Goal: Check status: Check status

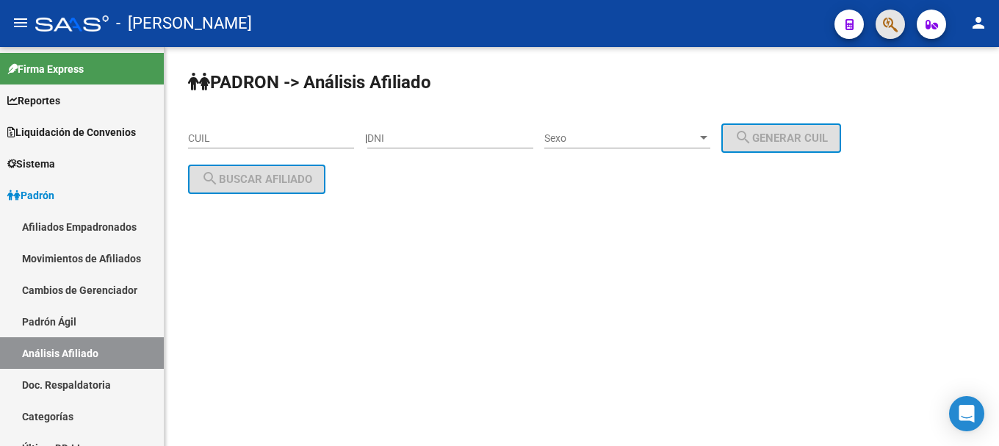
click at [880, 26] on button "button" at bounding box center [890, 24] width 29 height 29
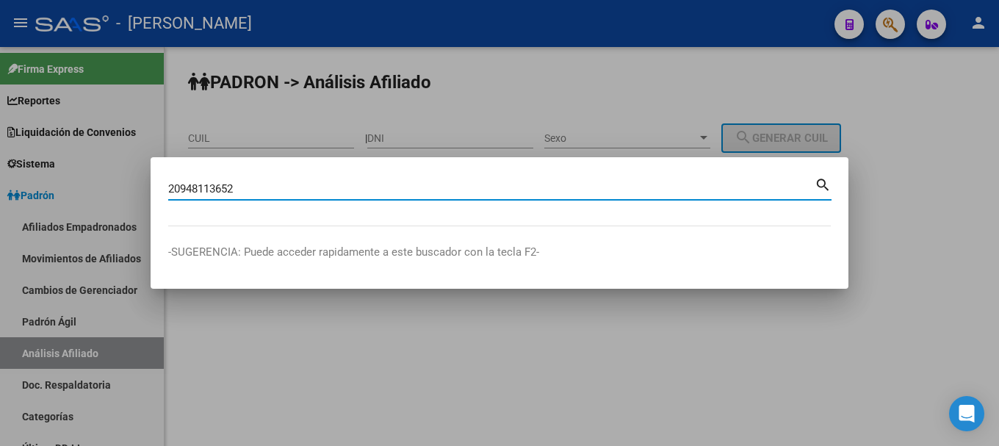
type input "20948113652"
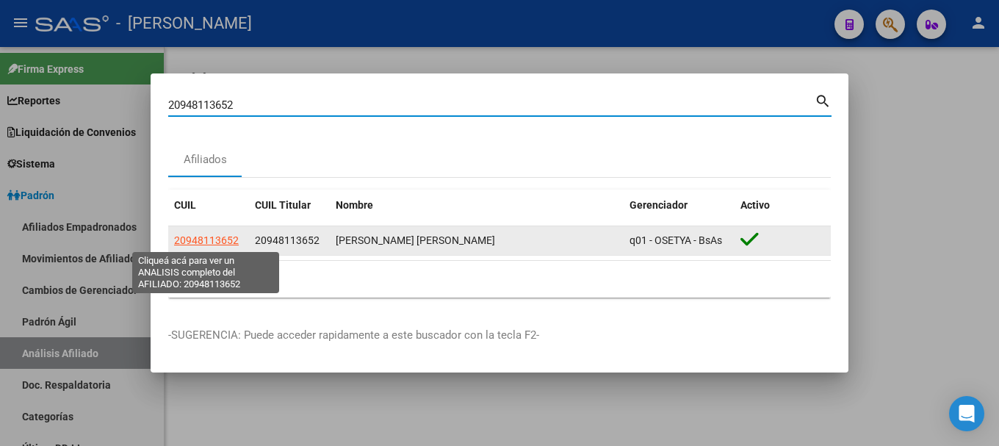
click at [223, 238] on span "20948113652" at bounding box center [206, 240] width 65 height 12
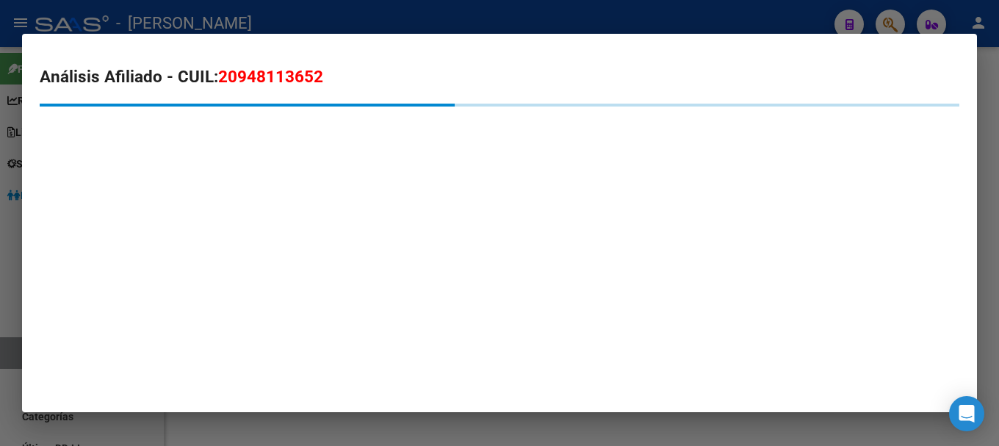
click at [292, 84] on span "20948113652" at bounding box center [270, 76] width 105 height 19
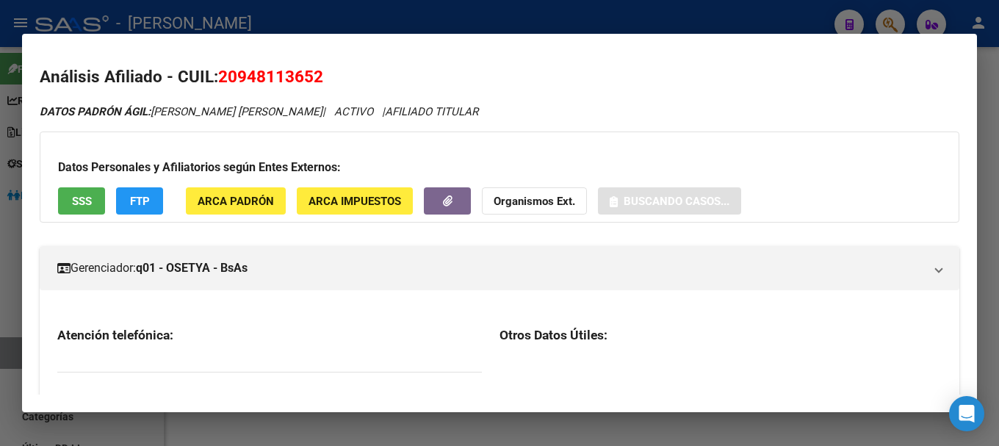
click at [292, 84] on span "20948113652" at bounding box center [270, 76] width 105 height 19
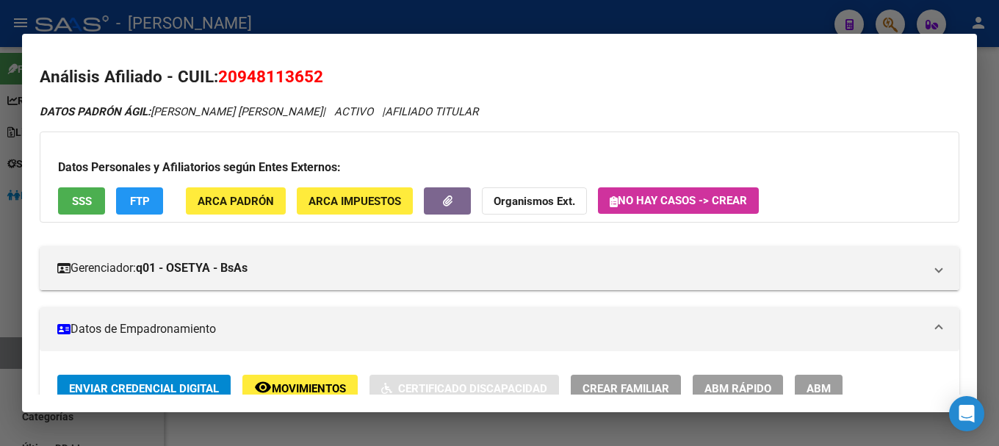
copy span "20948113652"
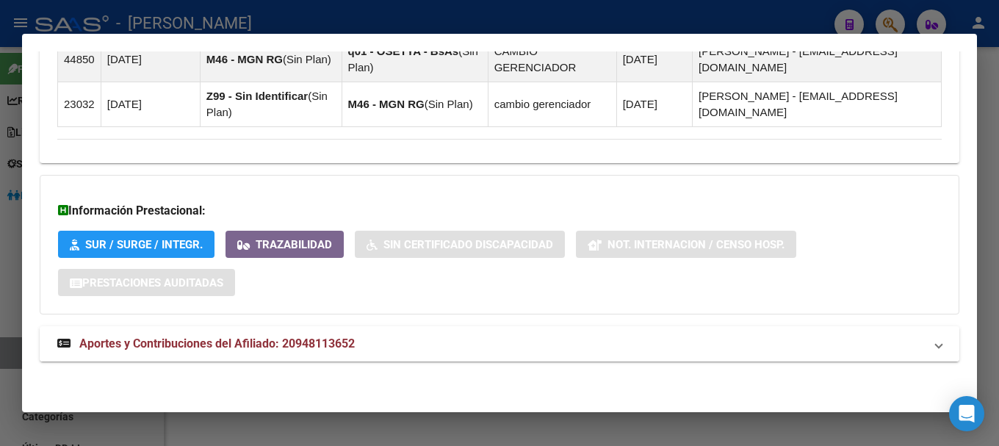
click at [367, 328] on mat-expansion-panel-header "Aportes y Contribuciones del Afiliado: 20948113652" at bounding box center [500, 343] width 920 height 35
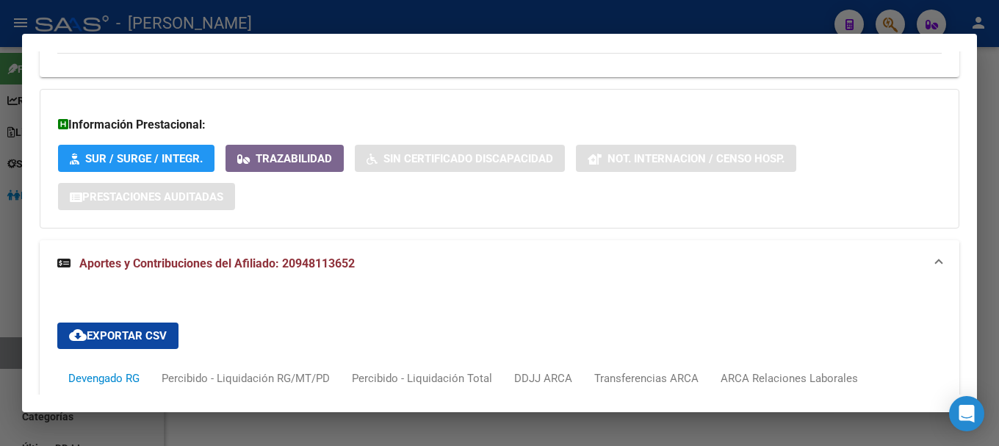
scroll to position [1502, 0]
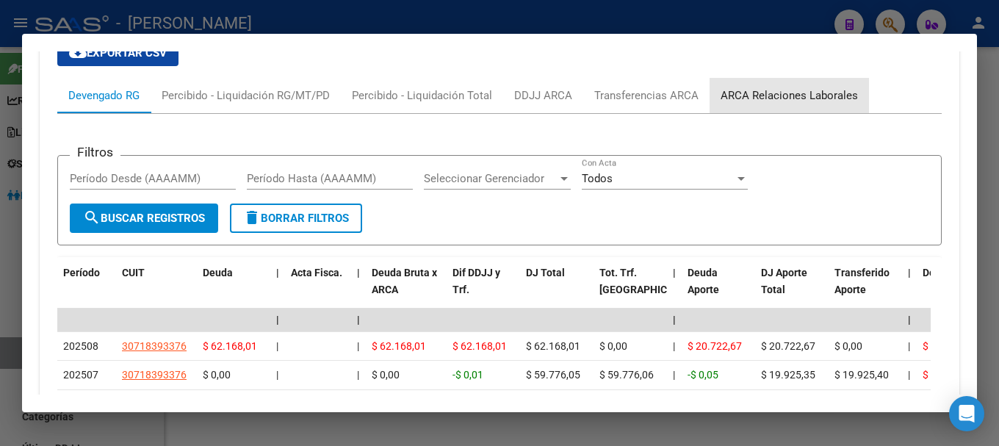
click at [813, 100] on div "ARCA Relaciones Laborales" at bounding box center [789, 95] width 137 height 16
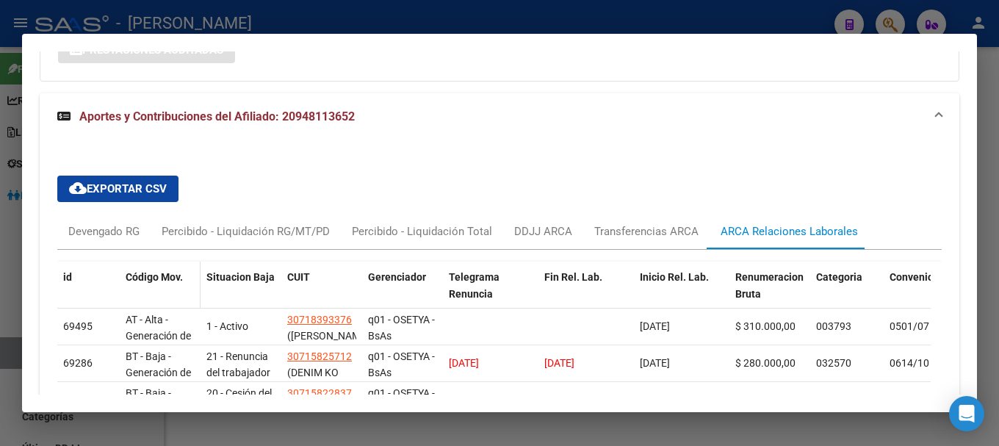
scroll to position [1434, 0]
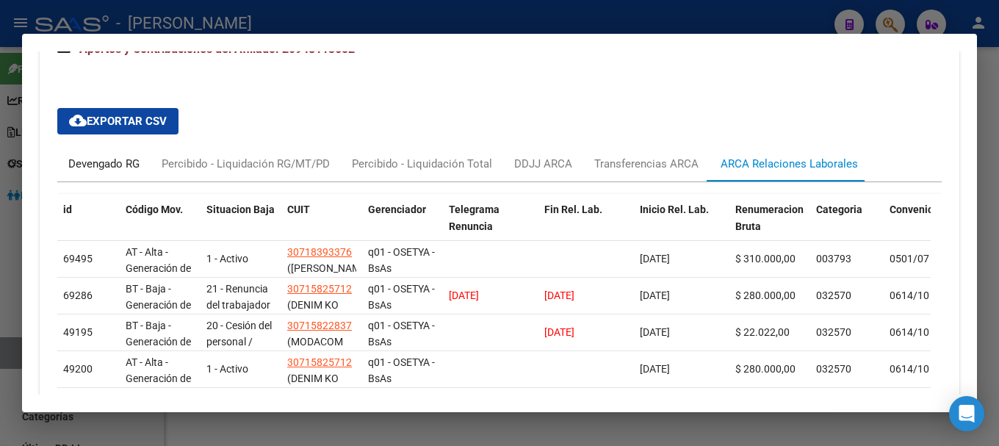
click at [95, 162] on div "Devengado RG" at bounding box center [103, 164] width 71 height 16
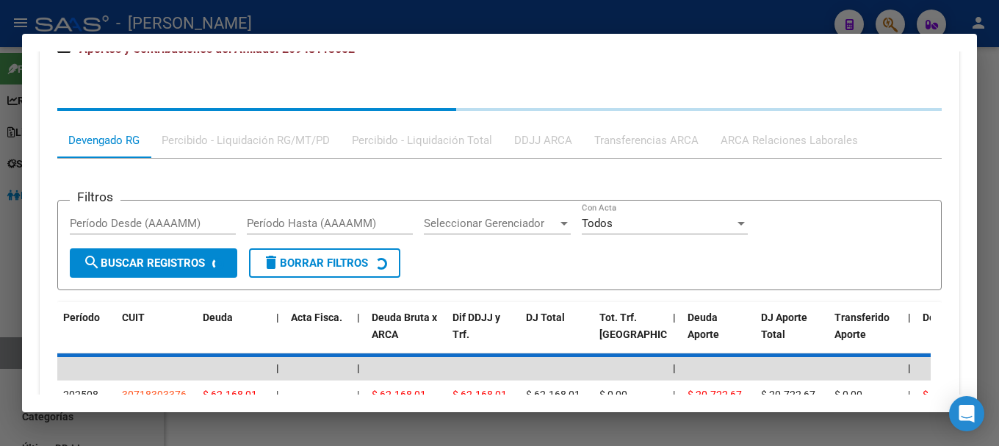
click at [377, 68] on mat-expansion-panel-header "Aportes y Contribuciones del Afiliado: 20948113652" at bounding box center [500, 49] width 920 height 47
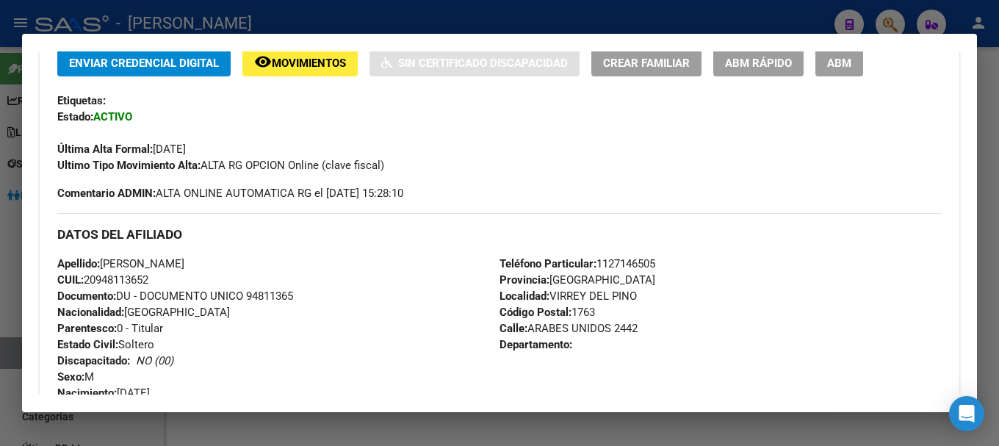
scroll to position [0, 0]
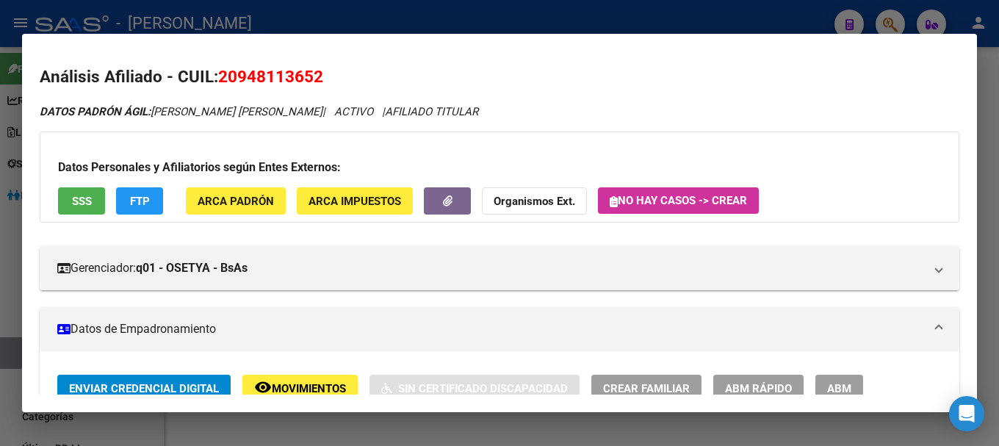
click at [397, 4] on div at bounding box center [499, 223] width 999 height 446
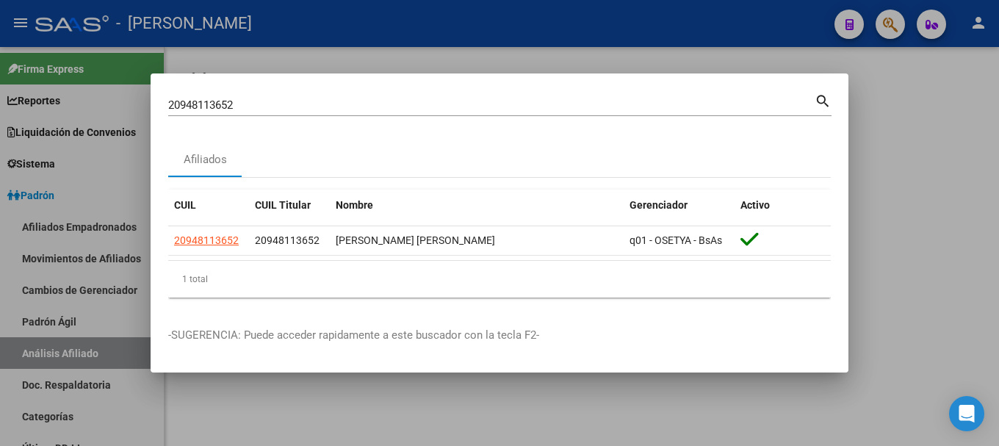
click at [397, 15] on div at bounding box center [499, 223] width 999 height 446
